Goal: Task Accomplishment & Management: Manage account settings

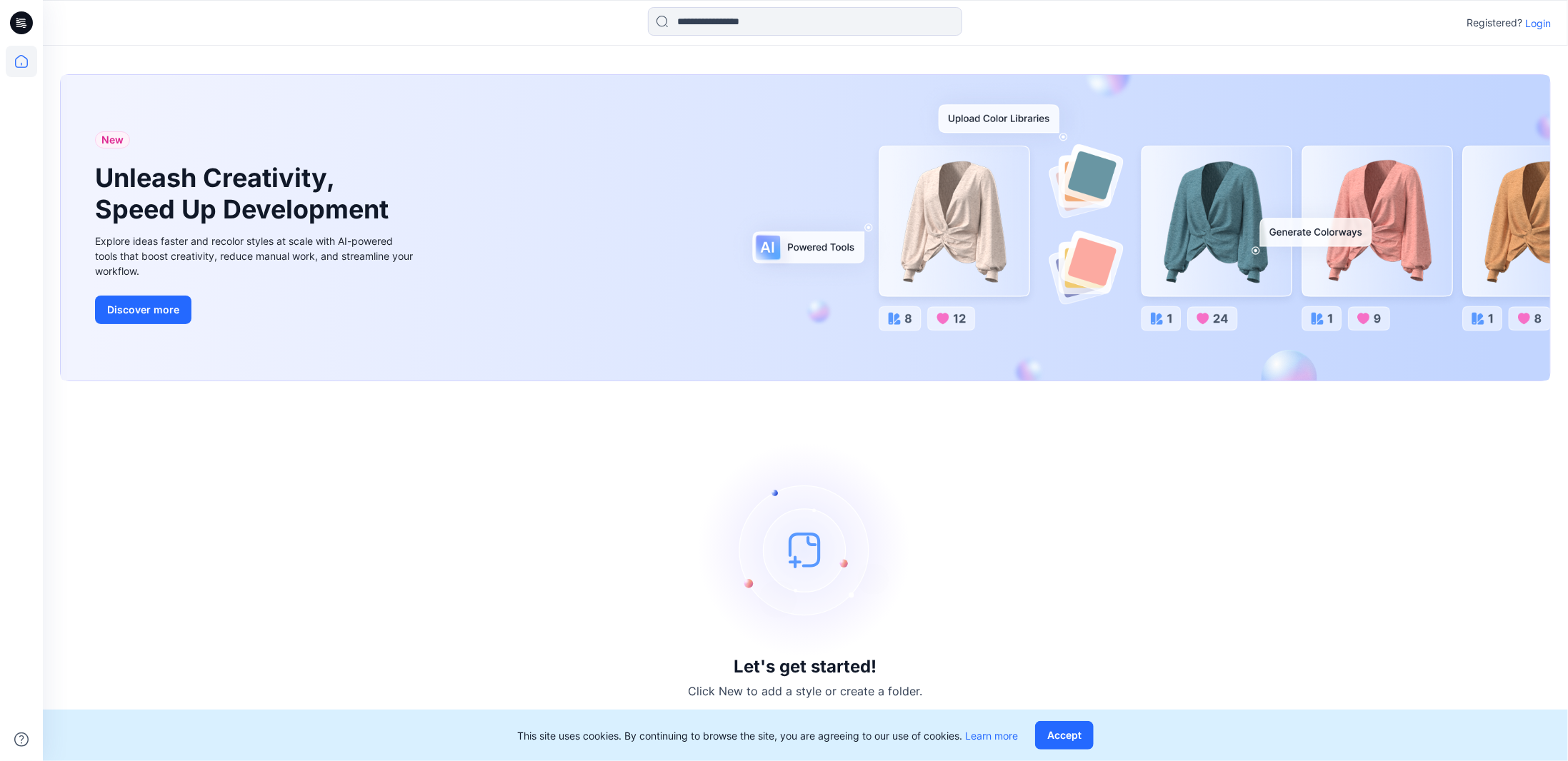
click at [1539, 25] on p "Login" at bounding box center [1538, 23] width 26 height 15
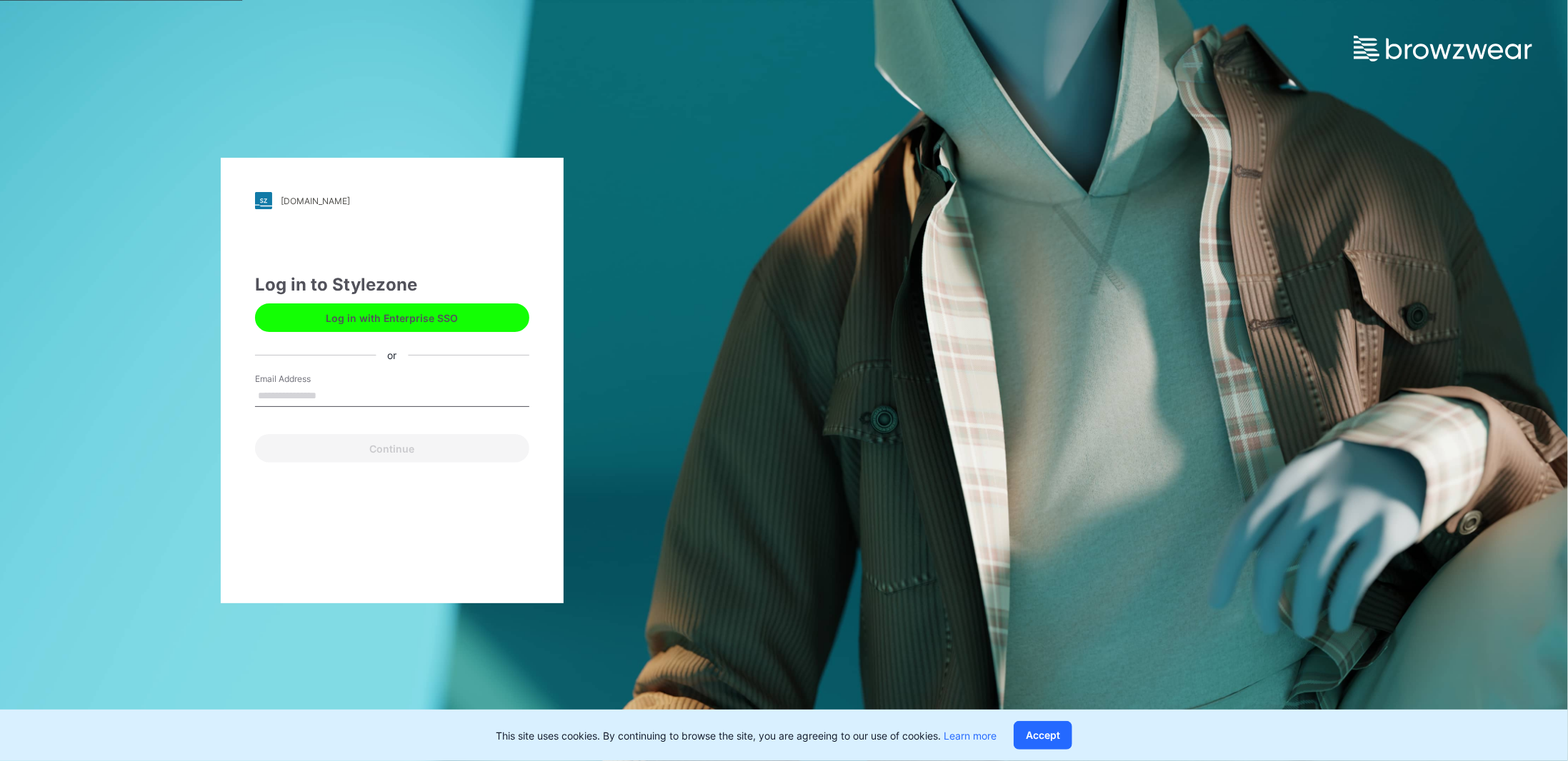
click at [338, 397] on input "Email Address" at bounding box center [392, 396] width 274 height 22
type input "**********"
click at [367, 449] on button "Continue" at bounding box center [392, 448] width 274 height 29
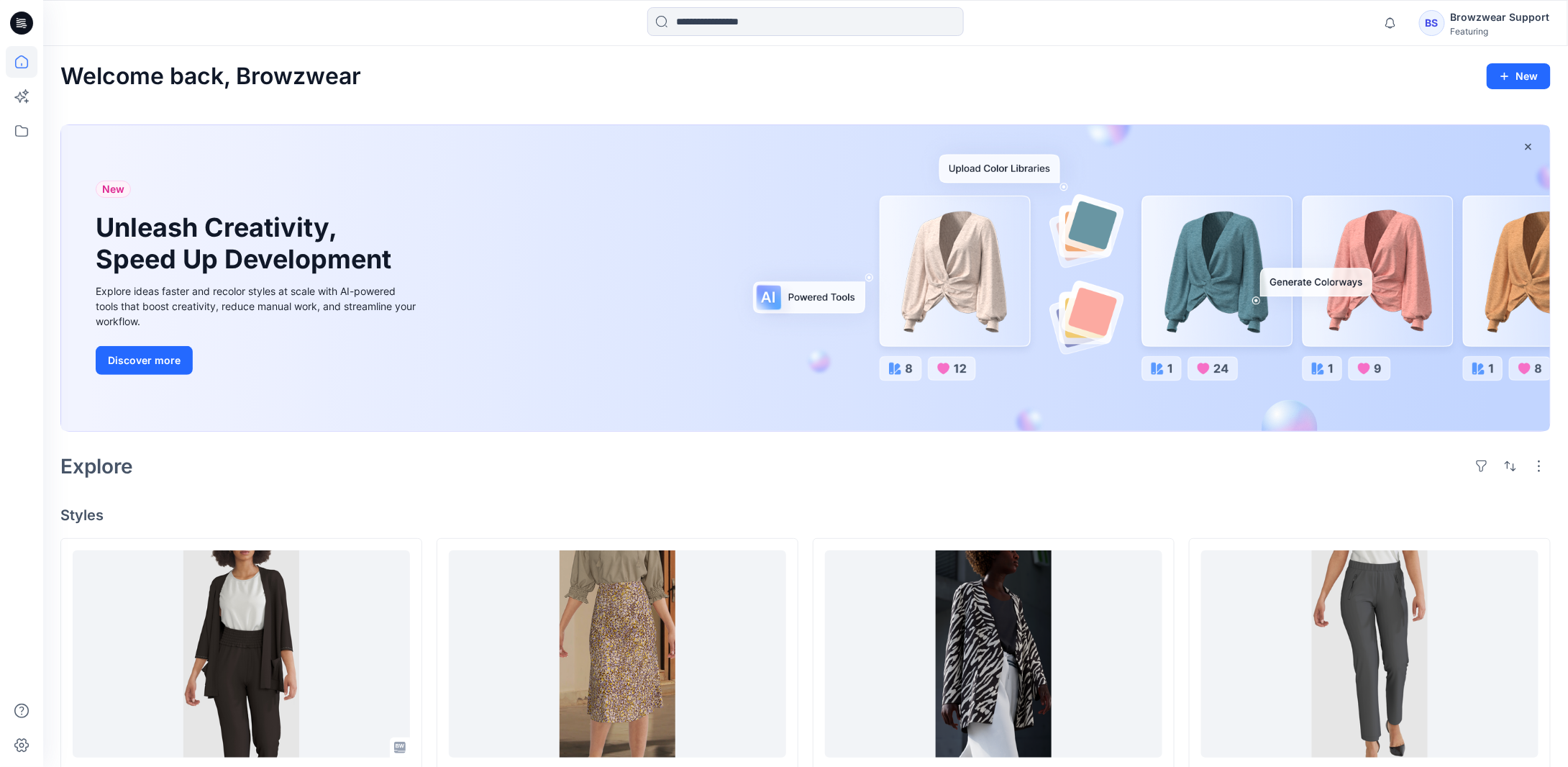
click at [1447, 11] on div "BS Browzwear Support Featuring" at bounding box center [1485, 23] width 131 height 29
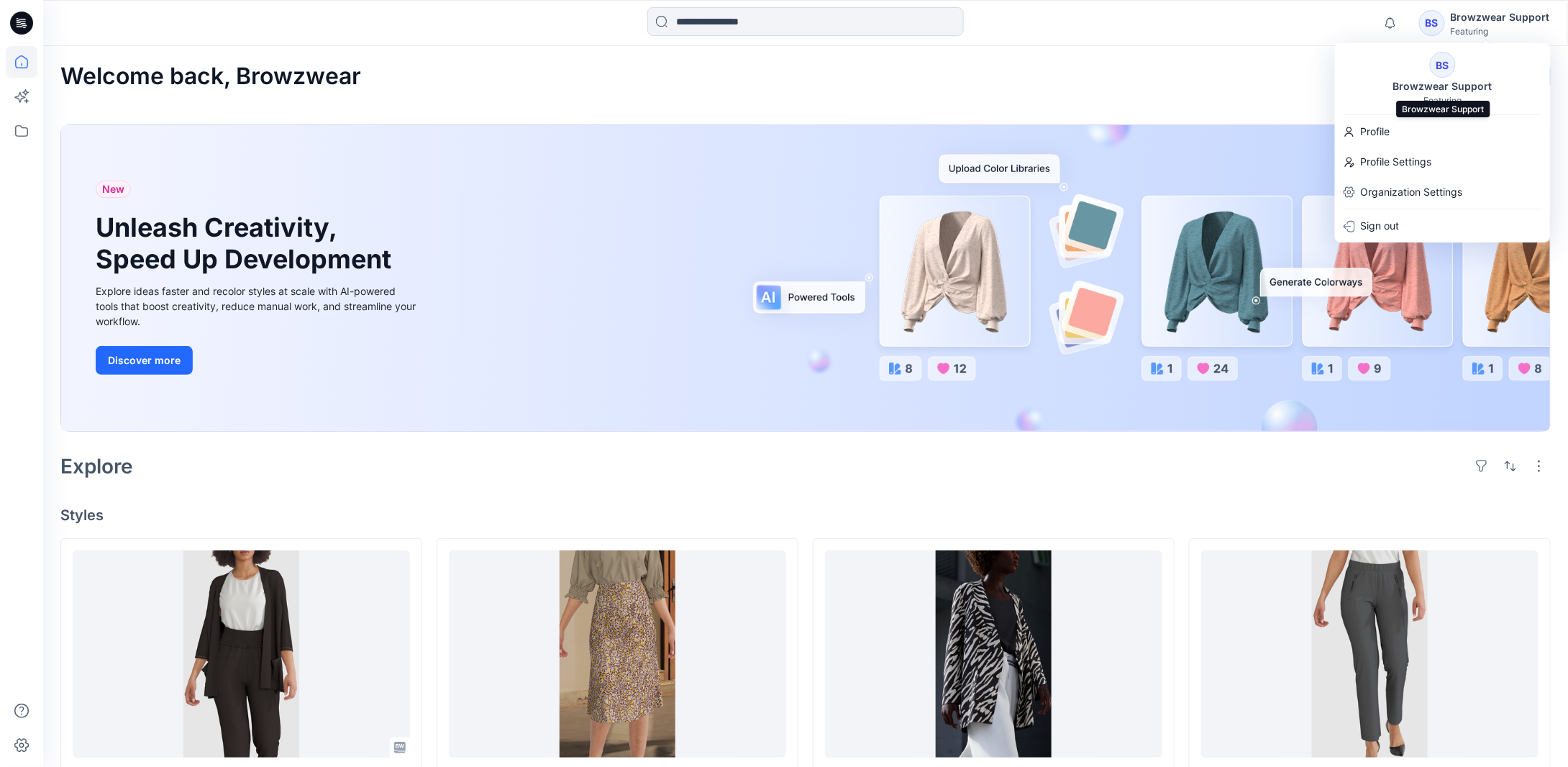
click at [1444, 89] on div "Browzwear Support" at bounding box center [1443, 87] width 116 height 17
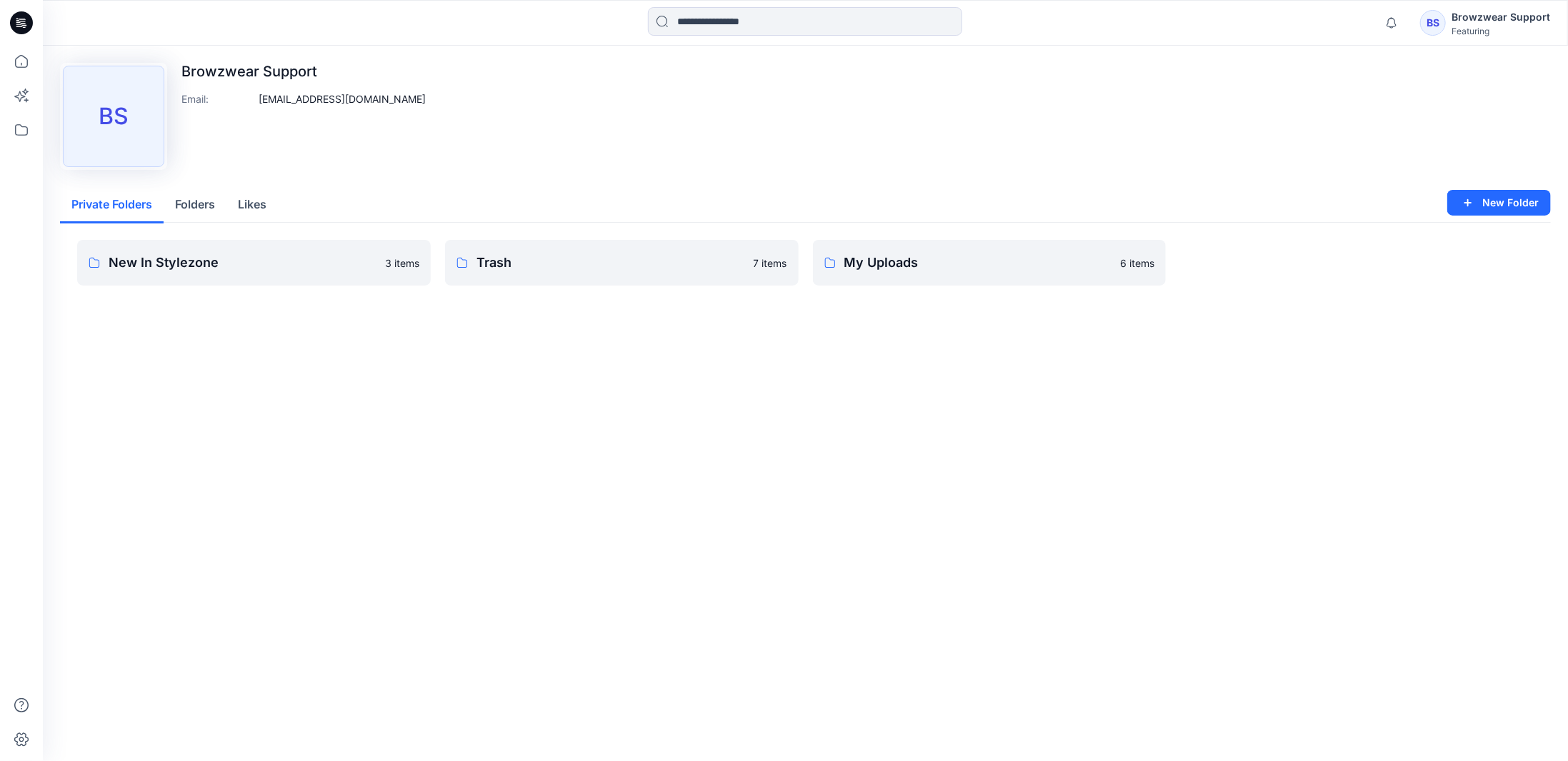
click at [1453, 23] on div "BS Browzwear Support Featuring" at bounding box center [1485, 23] width 130 height 29
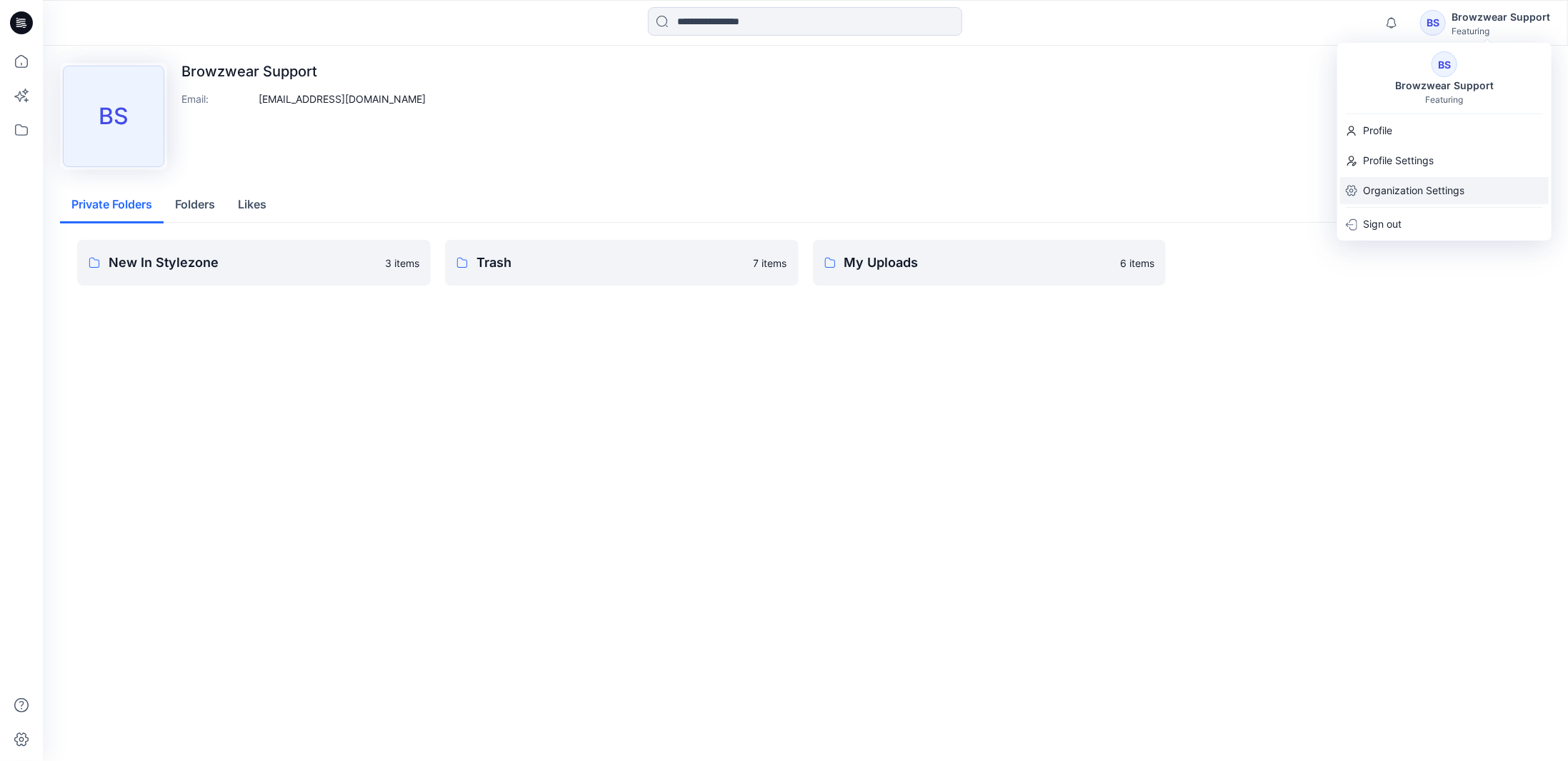
click at [1429, 191] on p "Organization Settings" at bounding box center [1414, 190] width 102 height 27
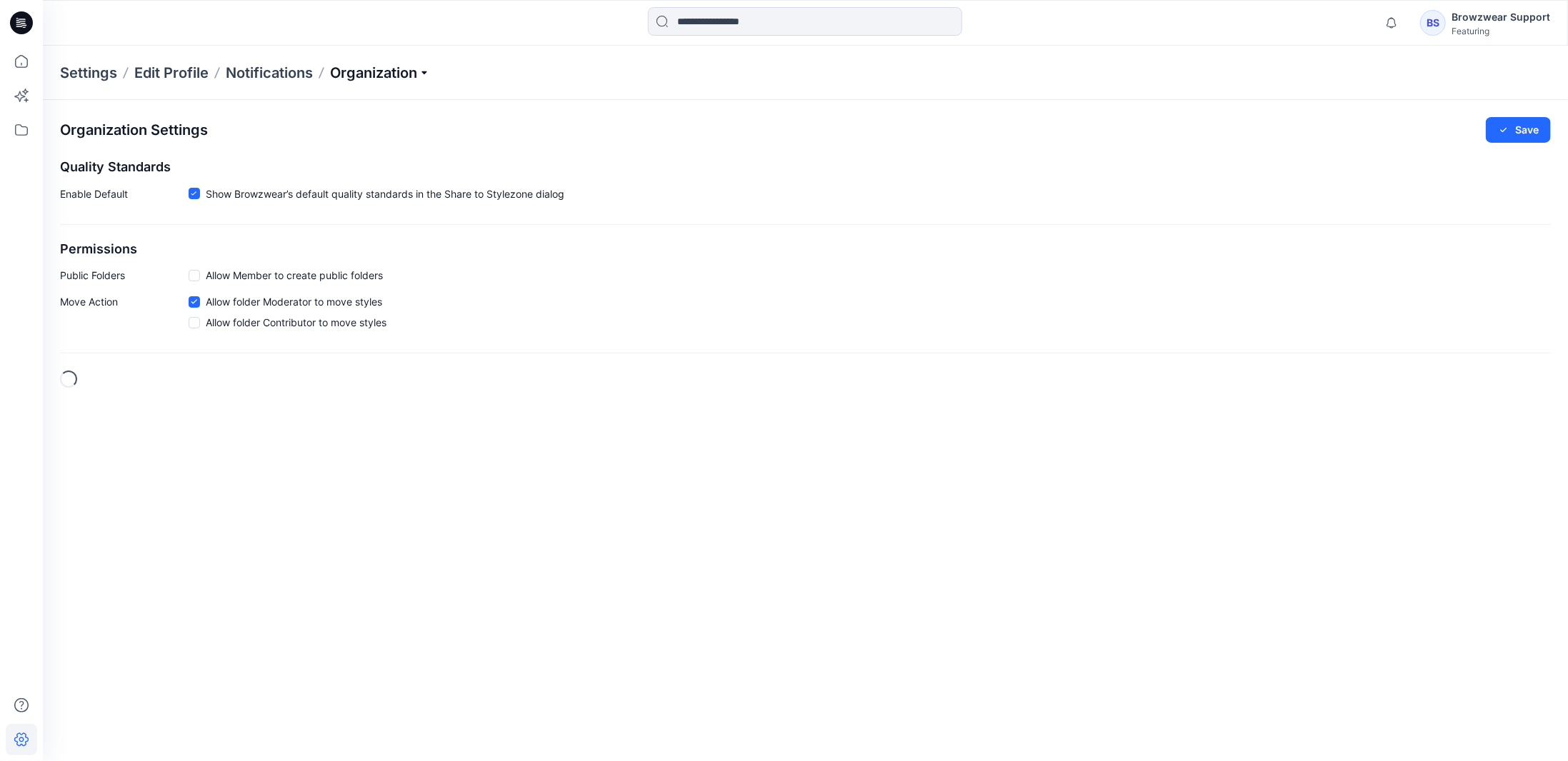
click at [362, 79] on p "Organization" at bounding box center [379, 72] width 100 height 20
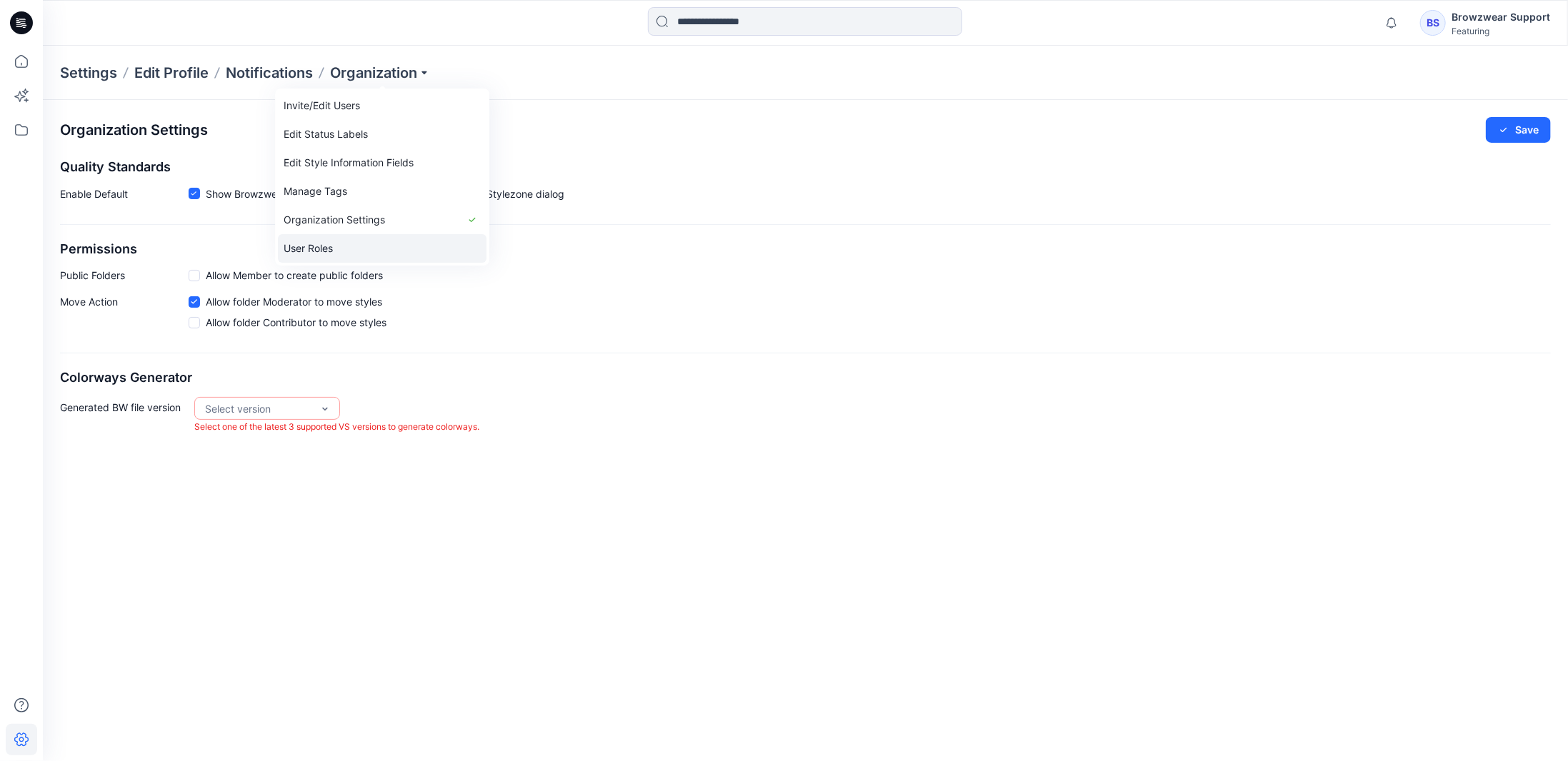
click at [358, 242] on link "User Roles" at bounding box center [382, 248] width 208 height 29
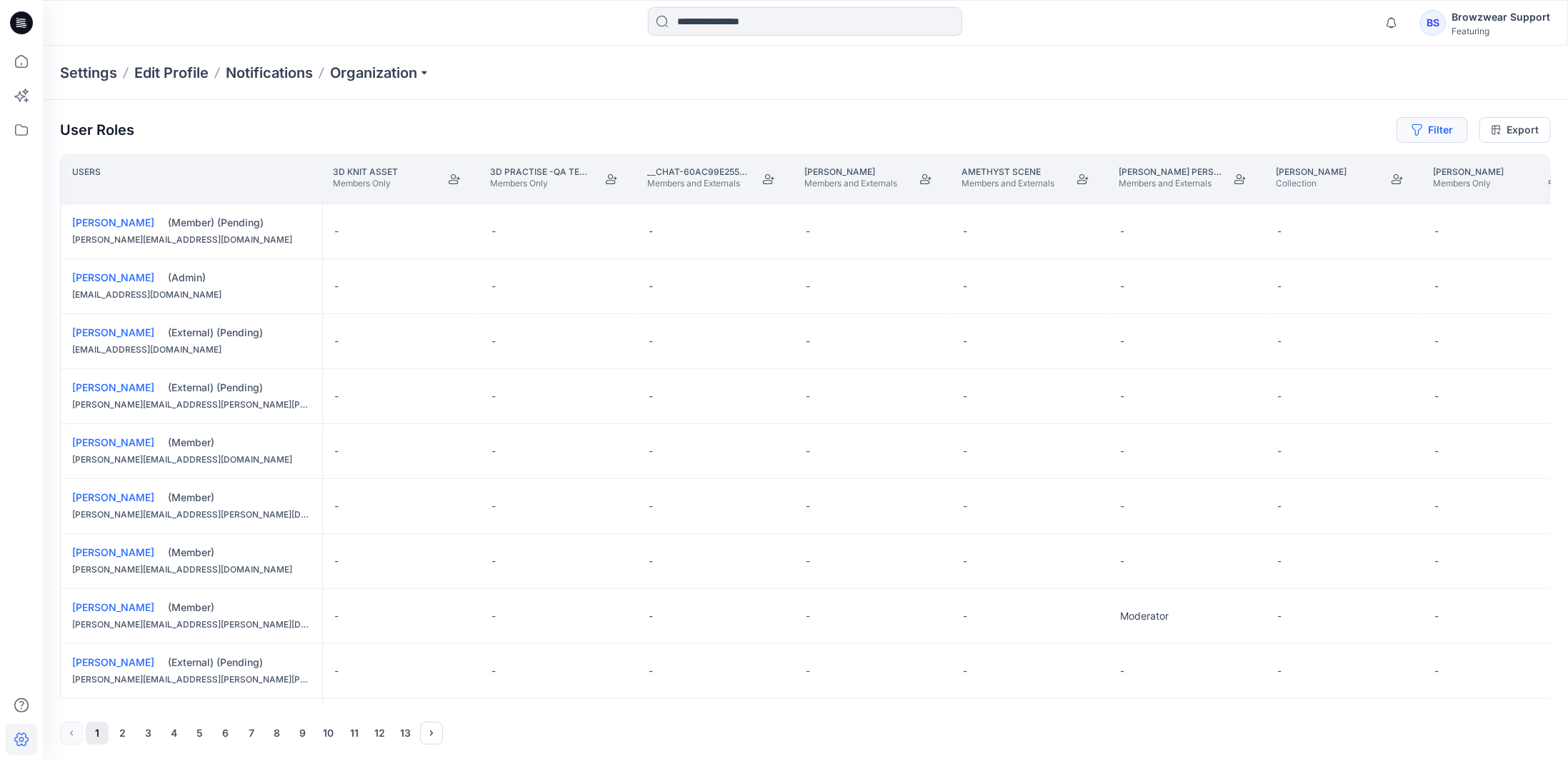
click at [1447, 128] on button "Filter" at bounding box center [1432, 130] width 71 height 26
click at [1370, 166] on div at bounding box center [1381, 167] width 148 height 18
paste input "**********"
type input "********"
click at [1362, 208] on p "[PERSON_NAME]" at bounding box center [1375, 203] width 81 height 18
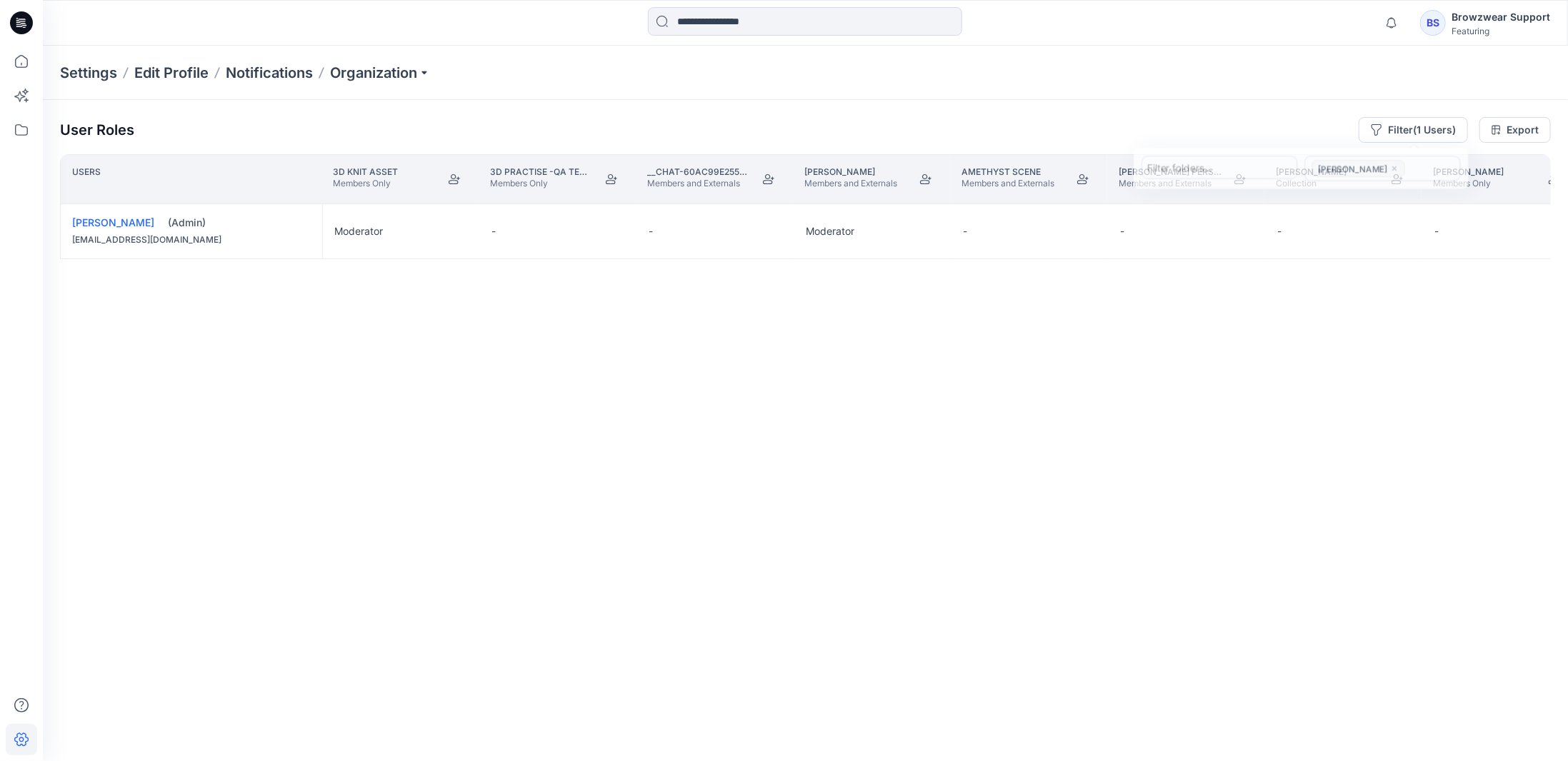
click at [369, 552] on div "Users 3D Knit asset Members Only 3D practise -QA team Members Only __chat-60ac9…" at bounding box center [805, 430] width 1491 height 551
